Goal: Find specific page/section: Find specific page/section

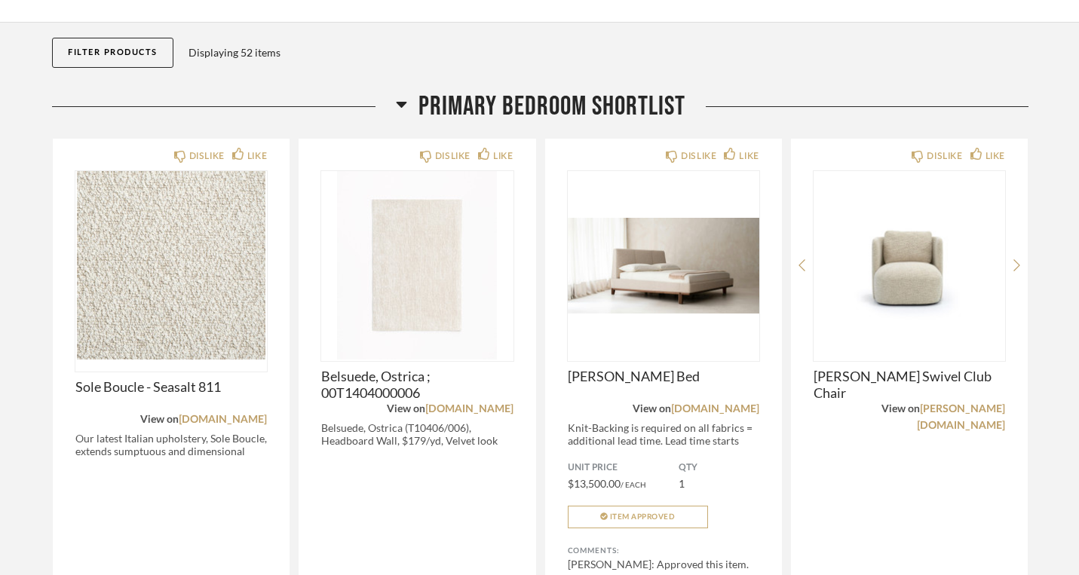
scroll to position [343, 0]
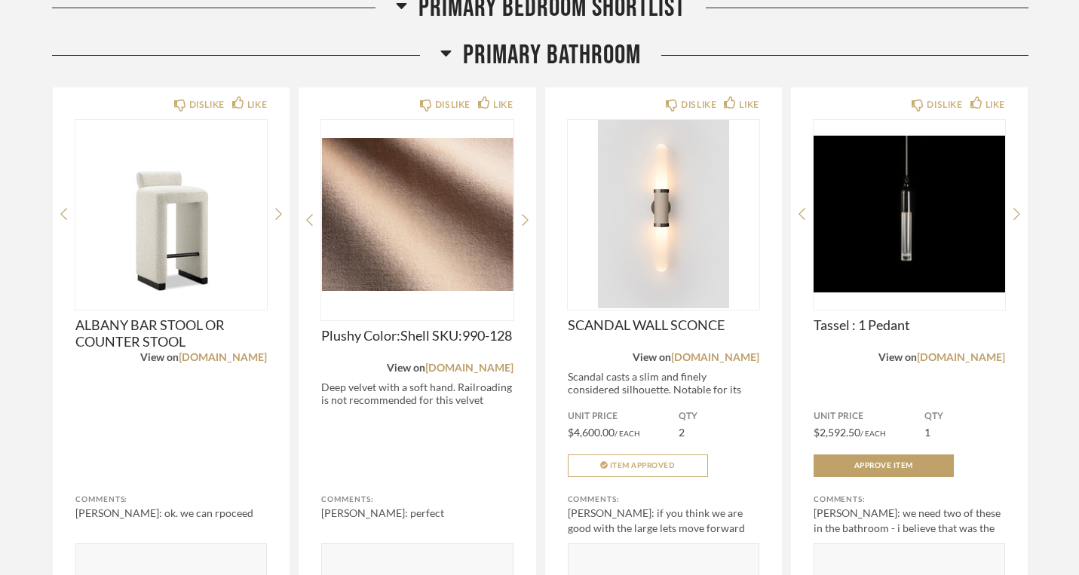
scroll to position [2052, 0]
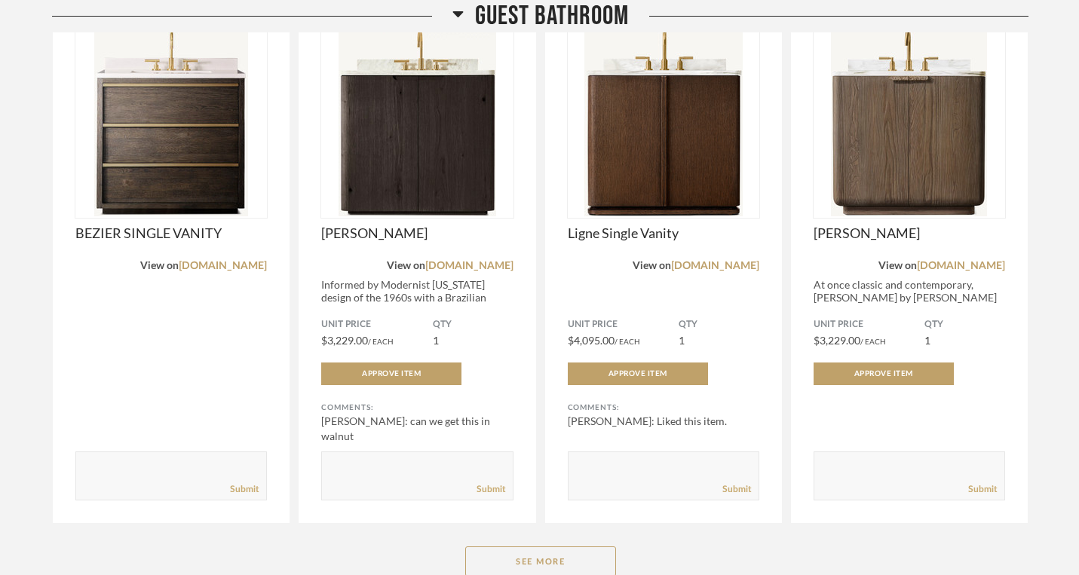
scroll to position [4304, 0]
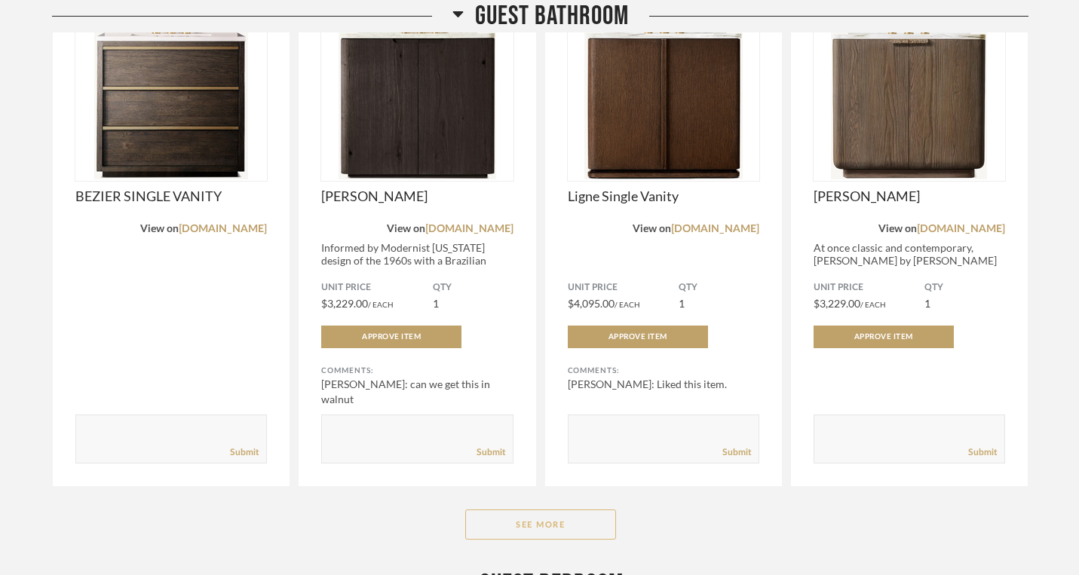
click at [537, 510] on button "See More" at bounding box center [540, 525] width 151 height 30
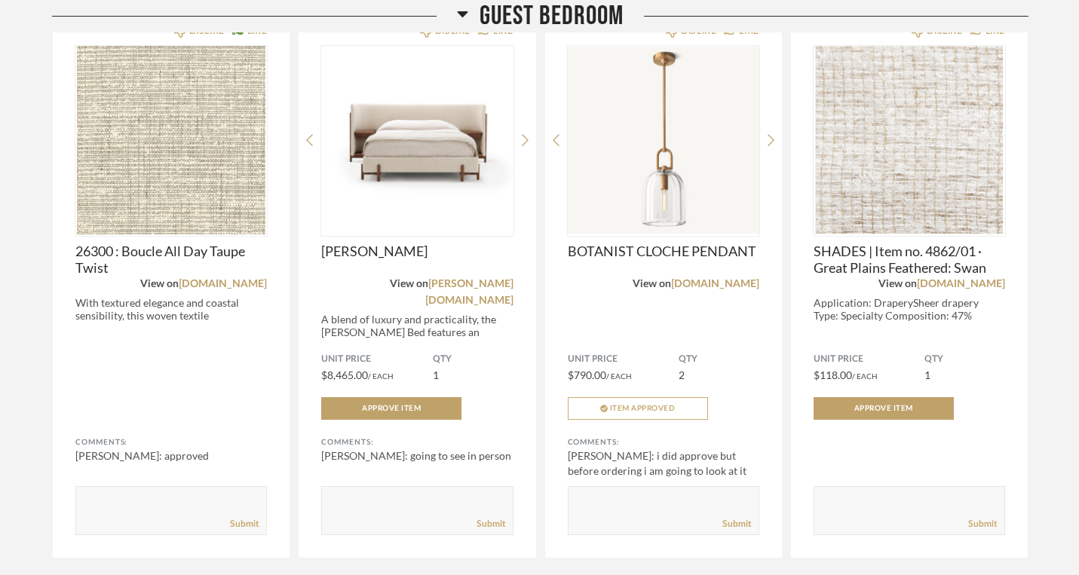
scroll to position [5961, 0]
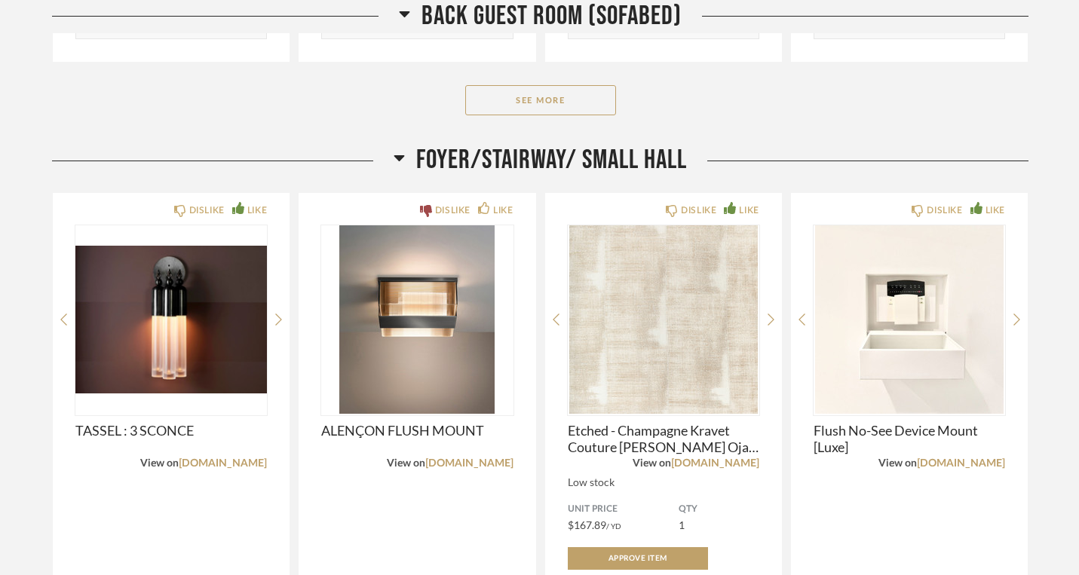
scroll to position [7710, 0]
